Goal: Information Seeking & Learning: Find specific page/section

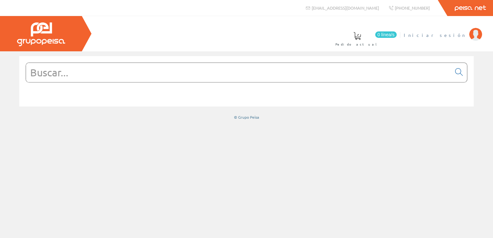
click at [470, 34] on img at bounding box center [475, 34] width 13 height 13
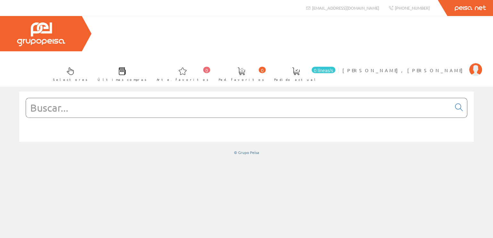
click at [48, 98] on input "text" at bounding box center [238, 107] width 425 height 19
type input "dn9 poliamida"
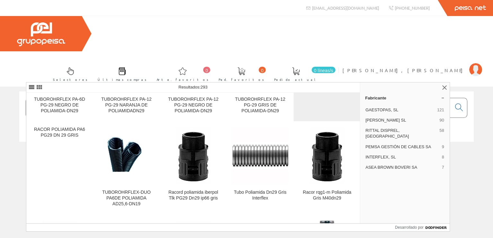
scroll to position [257, 0]
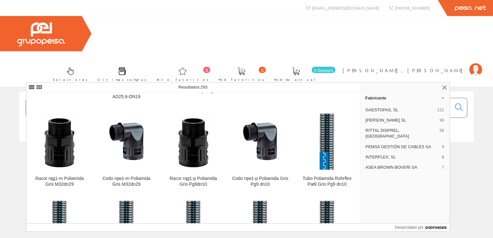
scroll to position [353, 0]
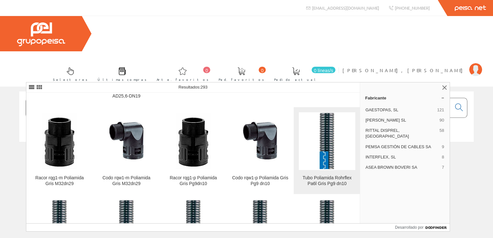
click at [323, 177] on font "Tubo Poliamida Rohrflex Pa6l Gris Pg9 dn10" at bounding box center [327, 180] width 49 height 11
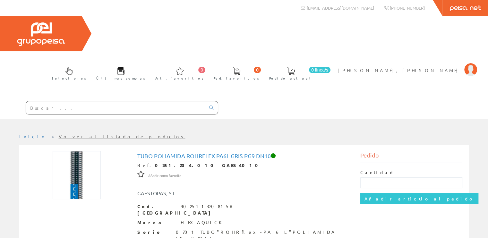
click at [59, 134] on link "Volver al listado de productos" at bounding box center [122, 137] width 127 height 6
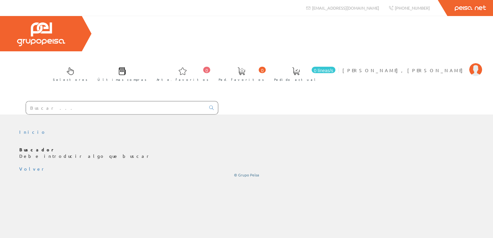
click at [101, 101] on input "text" at bounding box center [115, 107] width 179 height 13
type input "dn9 poliamida"
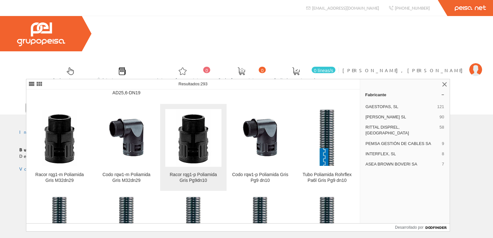
scroll to position [385, 0]
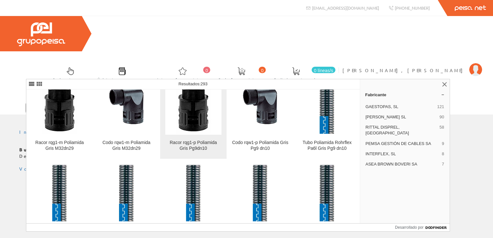
click at [191, 127] on img at bounding box center [193, 106] width 56 height 56
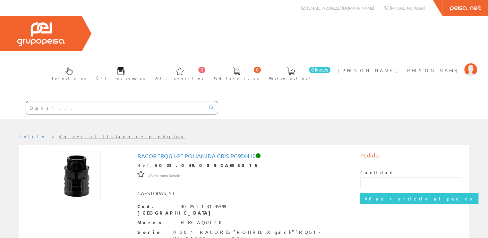
click at [37, 101] on input "text" at bounding box center [115, 107] width 179 height 13
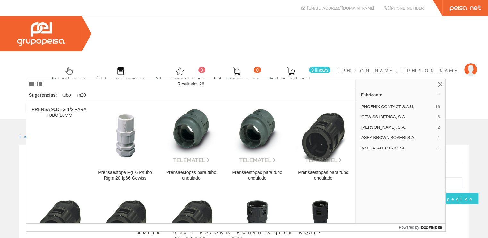
click at [74, 101] on input "prensa tubo m20" at bounding box center [115, 107] width 179 height 13
click at [65, 101] on input "prensa tubo m20" at bounding box center [115, 107] width 179 height 13
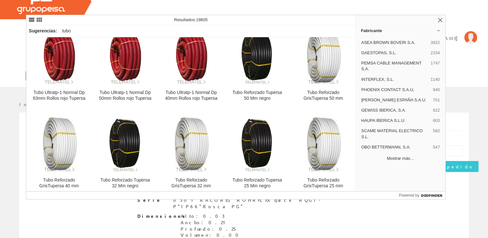
type input "prensa tubo coarrugado"
click at [400, 158] on button "Mostrar más…" at bounding box center [401, 158] width 84 height 11
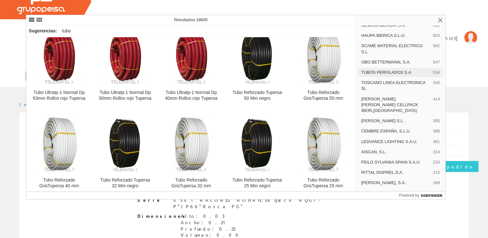
scroll to position [96, 0]
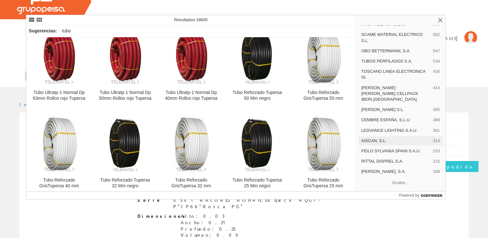
click at [376, 138] on span "AISCAN, S.L." at bounding box center [395, 141] width 69 height 6
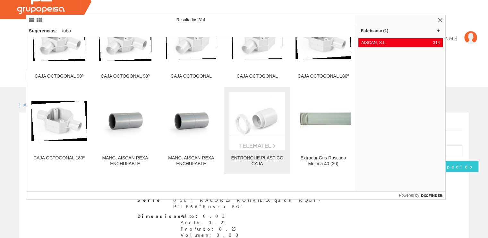
scroll to position [4687, 0]
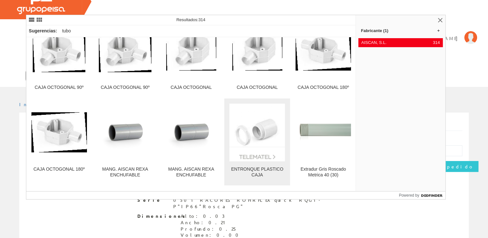
click at [258, 167] on div "ENTRONQUE PLASTICO CAJA" at bounding box center [258, 173] width 56 height 12
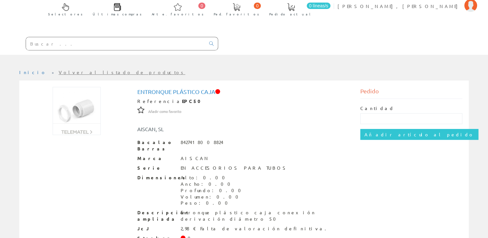
scroll to position [69, 0]
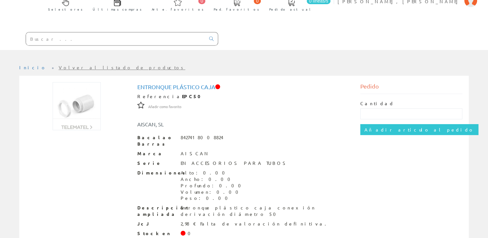
click at [59, 65] on font "Volver al listado de productos" at bounding box center [122, 68] width 127 height 6
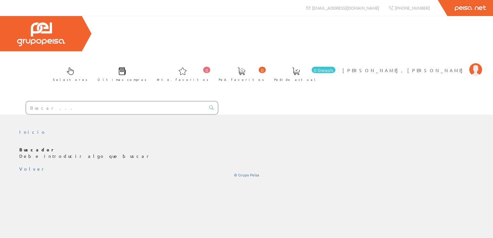
click at [81, 101] on input "text" at bounding box center [115, 107] width 179 height 13
click at [70, 101] on input "text" at bounding box center [115, 107] width 179 height 13
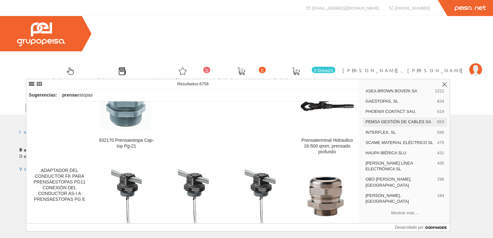
scroll to position [24, 0]
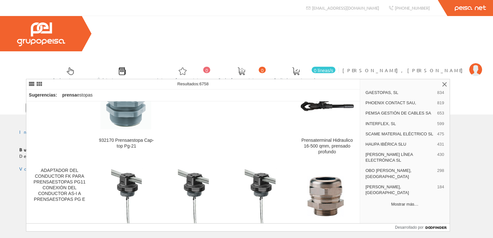
type input "prensa"
click at [403, 204] on font "Mostrar más…" at bounding box center [404, 204] width 27 height 5
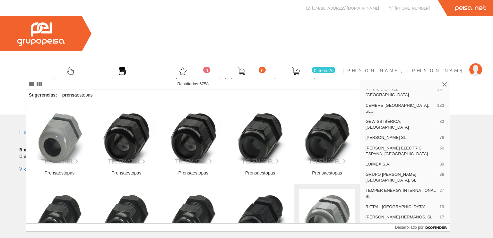
scroll to position [1191, 0]
